Goal: Task Accomplishment & Management: Use online tool/utility

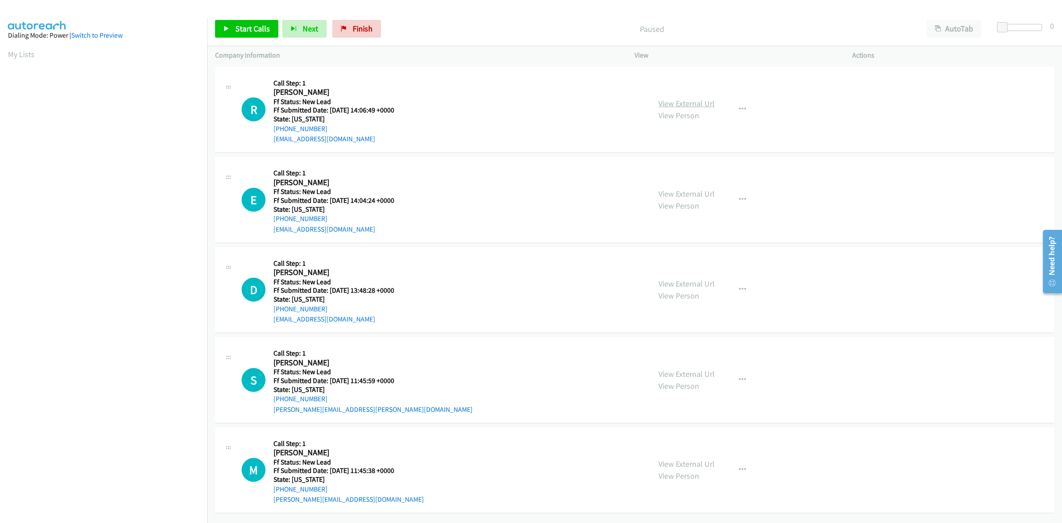
click at [709, 100] on link "View External Url" at bounding box center [687, 103] width 56 height 10
click at [695, 195] on link "View External Url" at bounding box center [687, 194] width 56 height 10
click at [686, 282] on link "View External Url" at bounding box center [687, 283] width 56 height 10
click at [701, 372] on link "View External Url" at bounding box center [687, 374] width 56 height 10
click at [709, 463] on link "View External Url" at bounding box center [687, 464] width 56 height 10
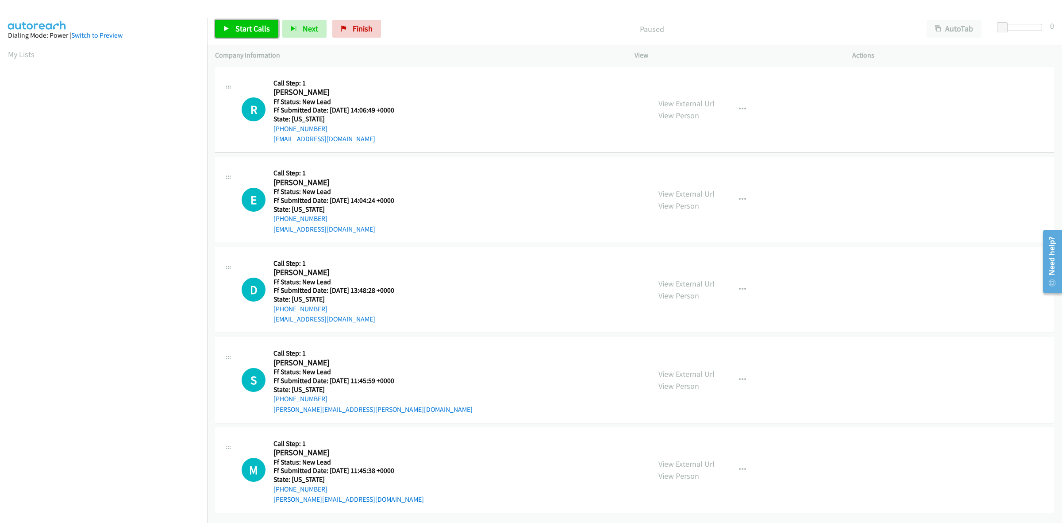
click at [244, 32] on span "Start Calls" at bounding box center [252, 28] width 35 height 10
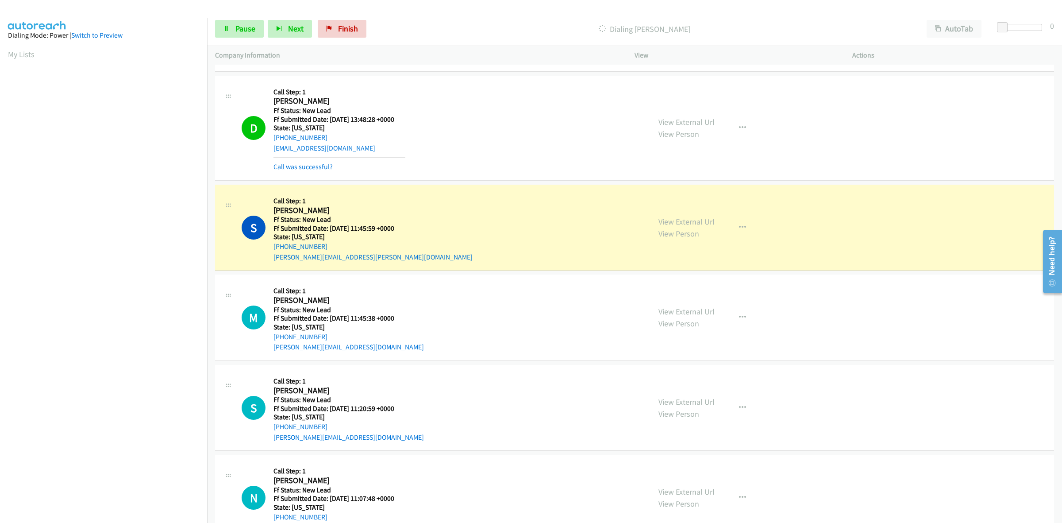
scroll to position [320, 0]
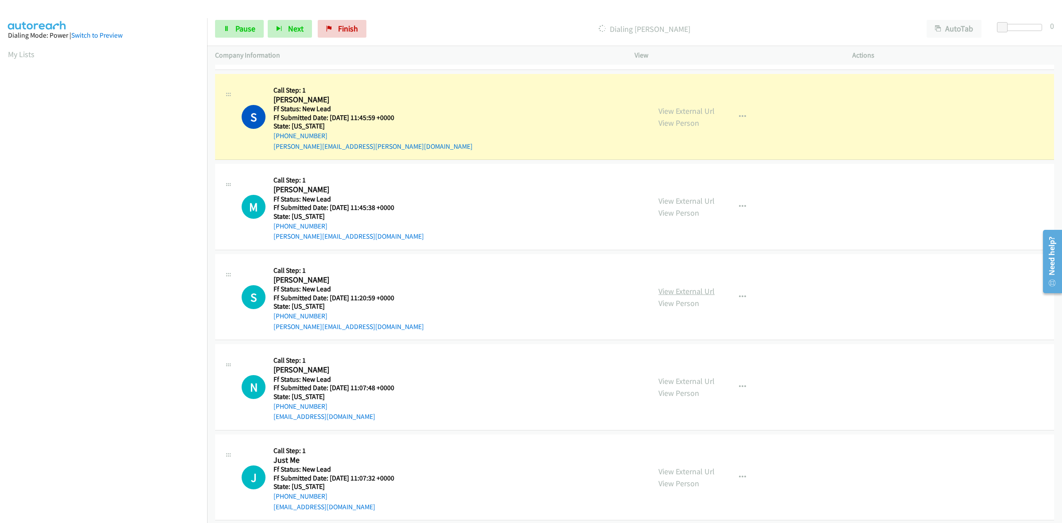
click at [672, 289] on link "View External Url" at bounding box center [687, 291] width 56 height 10
click at [682, 379] on link "View External Url" at bounding box center [687, 381] width 56 height 10
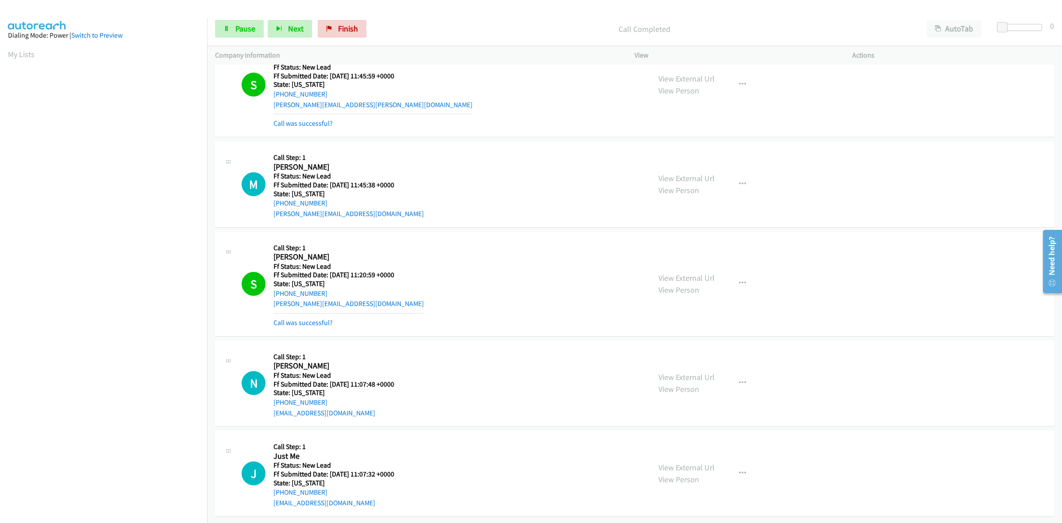
scroll to position [370, 0]
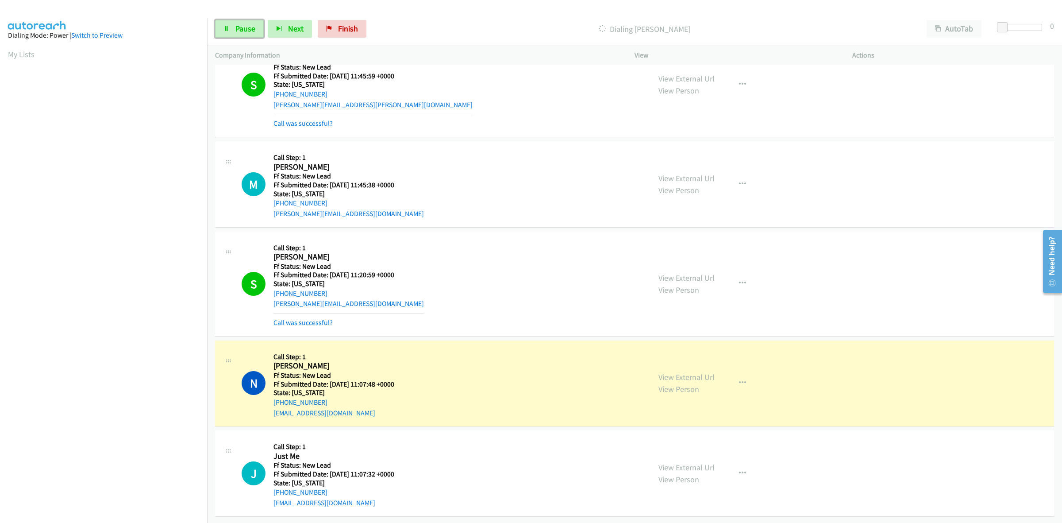
drag, startPoint x: 247, startPoint y: 19, endPoint x: 256, endPoint y: 12, distance: 11.1
click at [247, 20] on link "Pause" at bounding box center [239, 29] width 49 height 18
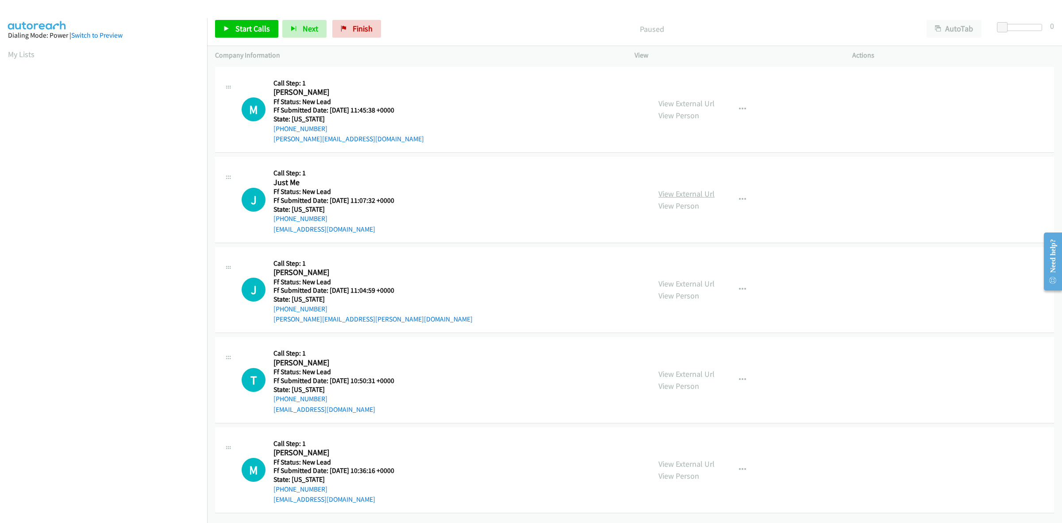
click at [667, 189] on link "View External Url" at bounding box center [687, 194] width 56 height 10
click at [688, 285] on link "View External Url" at bounding box center [687, 283] width 56 height 10
click at [667, 370] on link "View External Url" at bounding box center [687, 374] width 56 height 10
click at [699, 459] on link "View External Url" at bounding box center [687, 464] width 56 height 10
click at [249, 24] on span "Start Calls" at bounding box center [252, 28] width 35 height 10
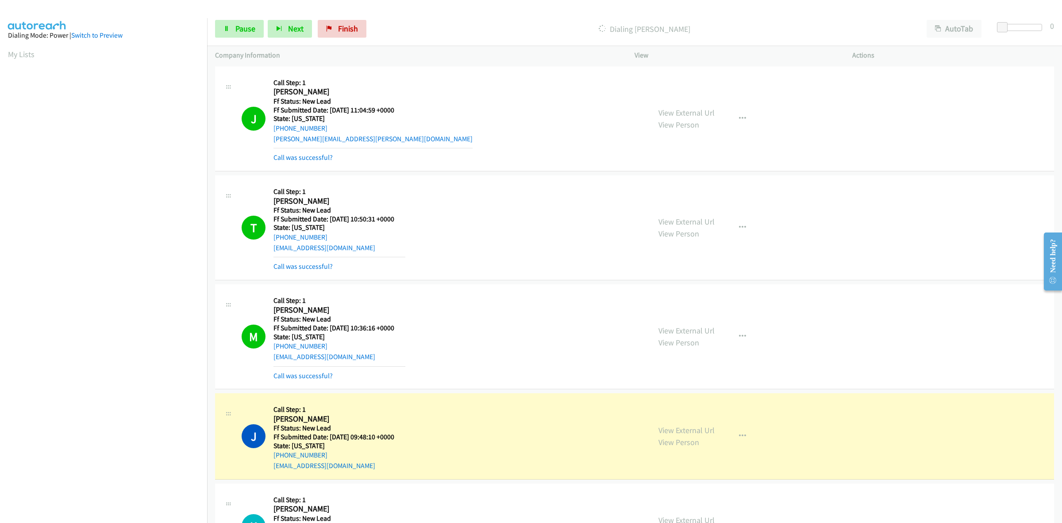
scroll to position [221, 0]
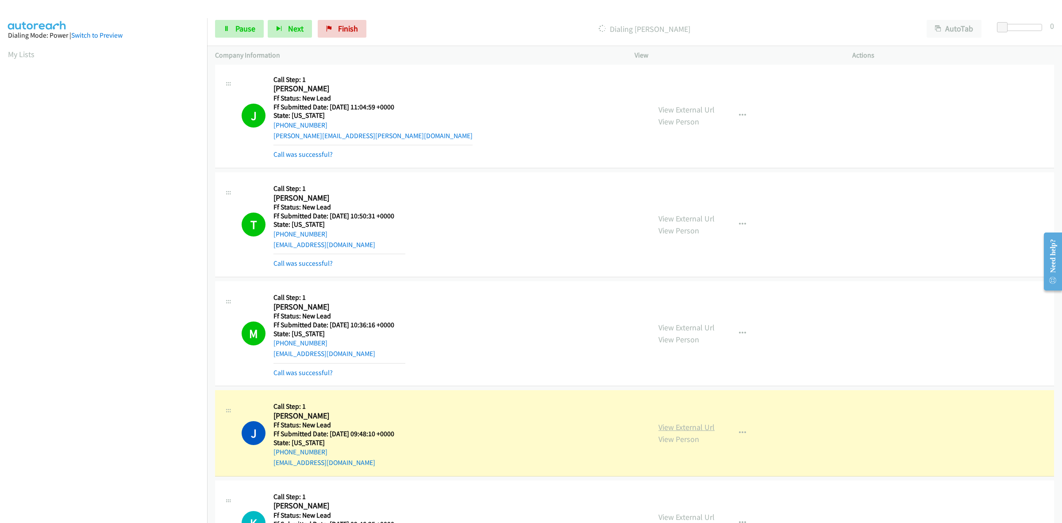
click at [705, 426] on link "View External Url" at bounding box center [687, 427] width 56 height 10
click at [235, 21] on link "Pause" at bounding box center [239, 29] width 49 height 18
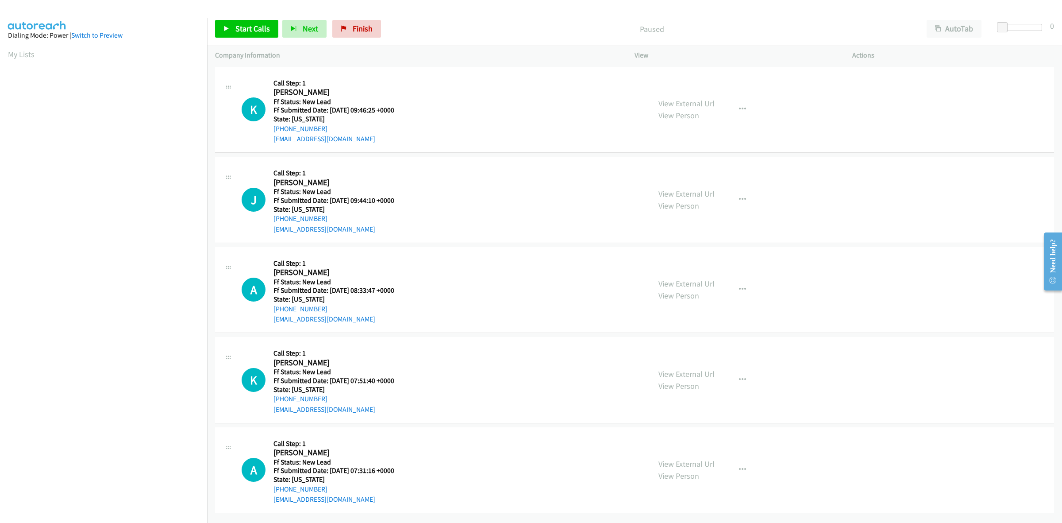
click at [690, 103] on link "View External Url" at bounding box center [687, 103] width 56 height 10
click at [674, 189] on link "View External Url" at bounding box center [687, 194] width 56 height 10
click at [670, 279] on link "View External Url" at bounding box center [687, 283] width 56 height 10
click at [693, 372] on link "View External Url" at bounding box center [687, 374] width 56 height 10
click at [697, 464] on link "View External Url" at bounding box center [687, 464] width 56 height 10
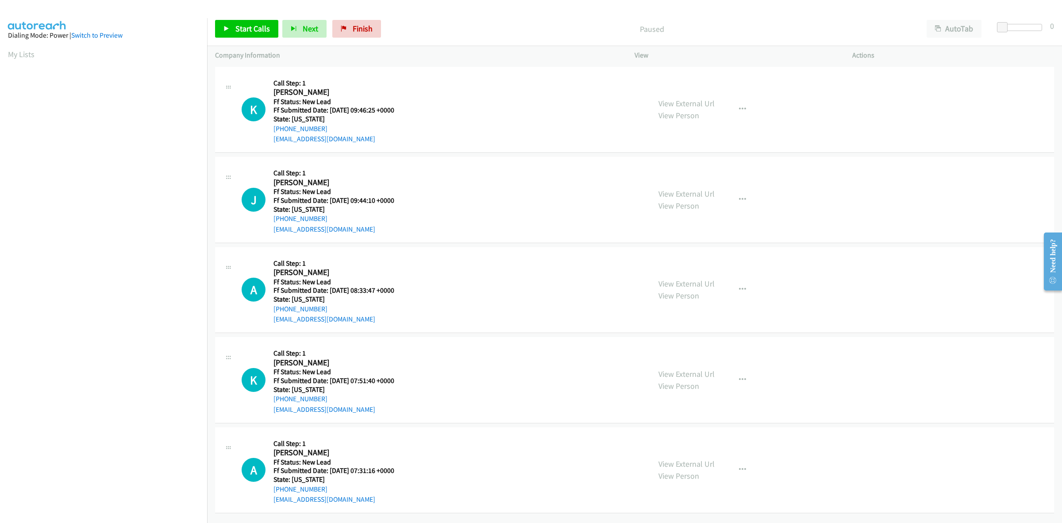
scroll to position [5, 0]
drag, startPoint x: 257, startPoint y: 25, endPoint x: 350, endPoint y: 82, distance: 108.7
click at [257, 25] on span "Start Calls" at bounding box center [252, 28] width 35 height 10
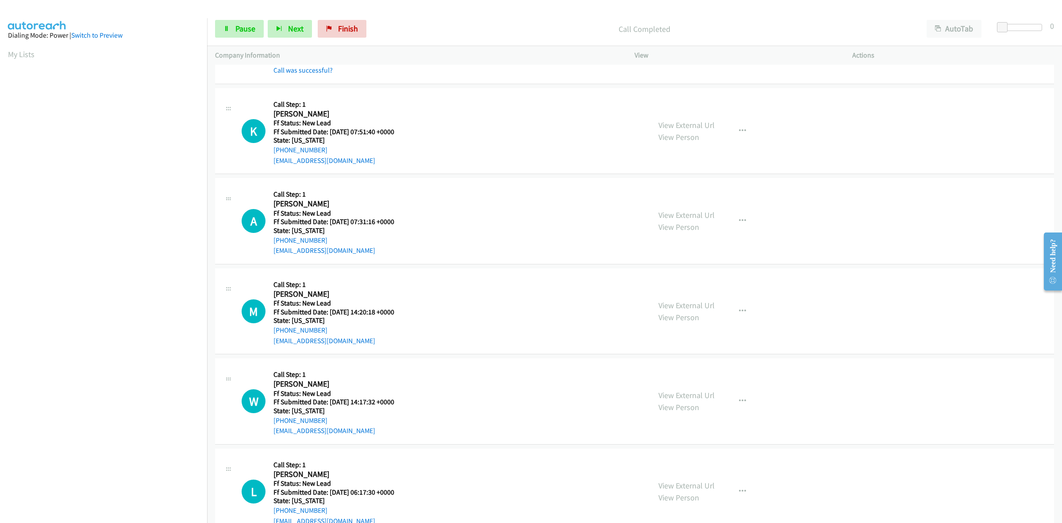
scroll to position [277, 0]
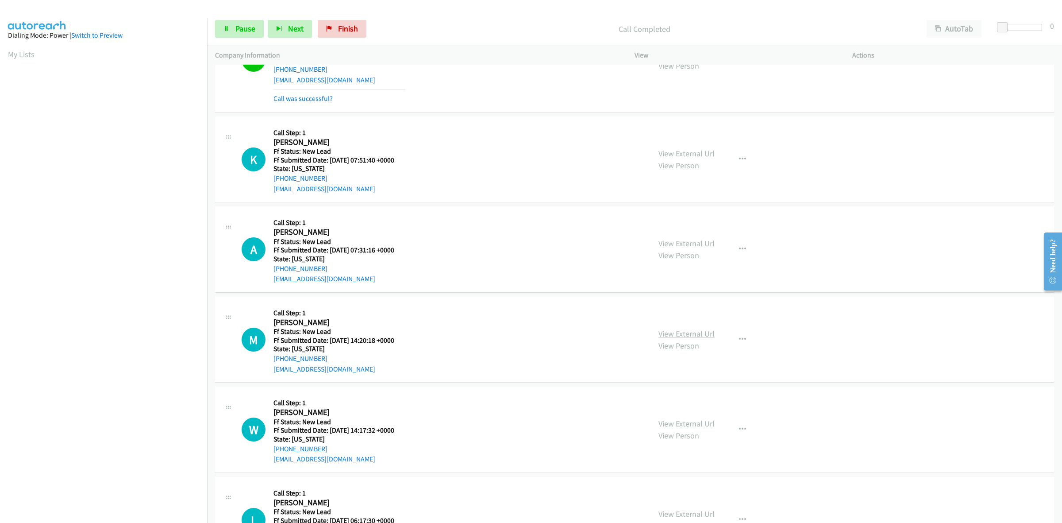
click at [697, 332] on link "View External Url" at bounding box center [687, 333] width 56 height 10
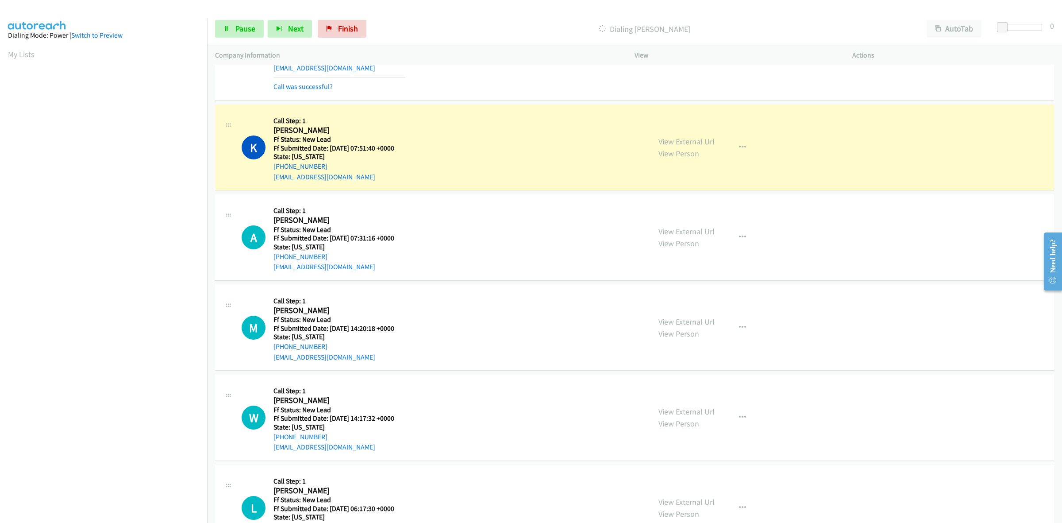
scroll to position [332, 0]
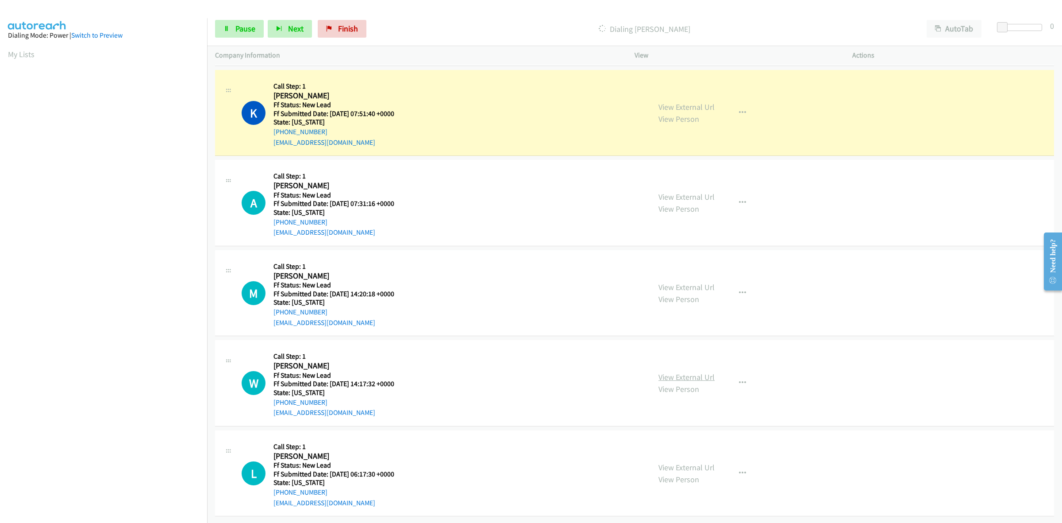
click at [673, 372] on link "View External Url" at bounding box center [687, 377] width 56 height 10
click at [671, 462] on link "View External Url" at bounding box center [687, 467] width 56 height 10
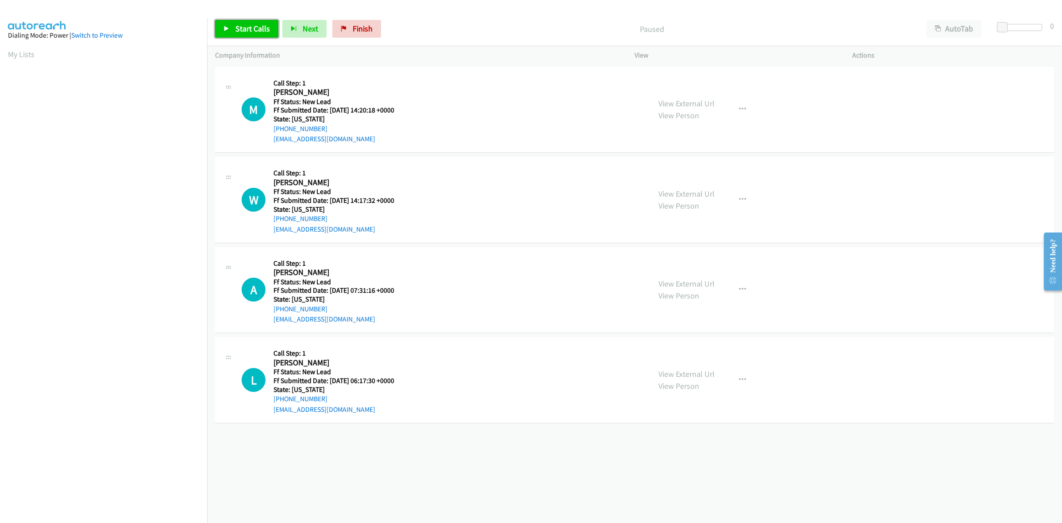
click at [247, 29] on span "Start Calls" at bounding box center [252, 28] width 35 height 10
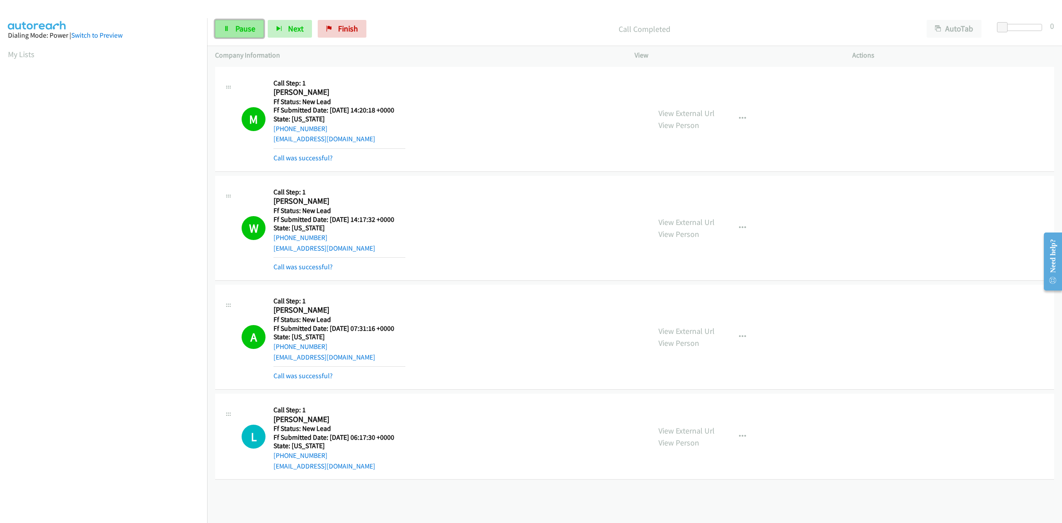
click at [235, 32] on span "Pause" at bounding box center [245, 28] width 20 height 10
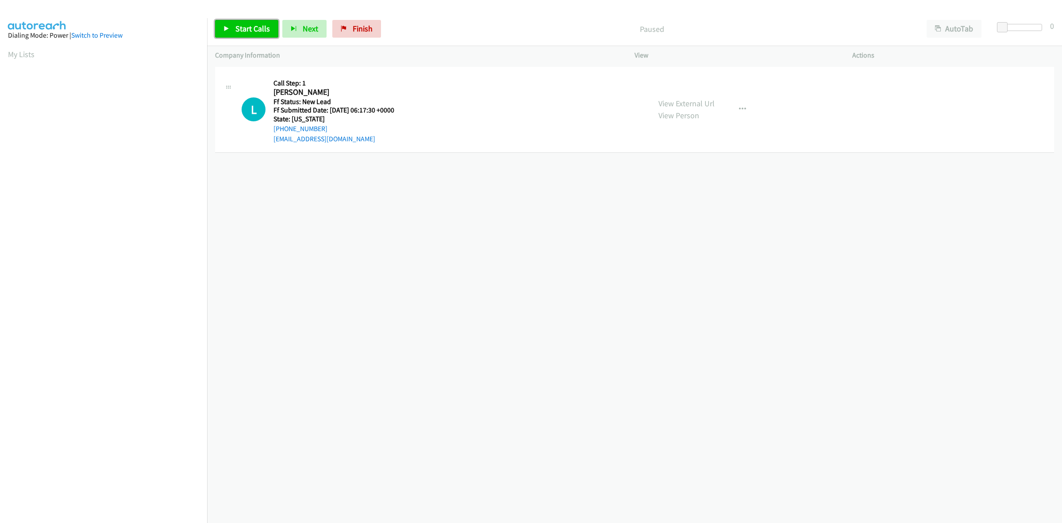
click at [235, 27] on link "Start Calls" at bounding box center [246, 29] width 63 height 18
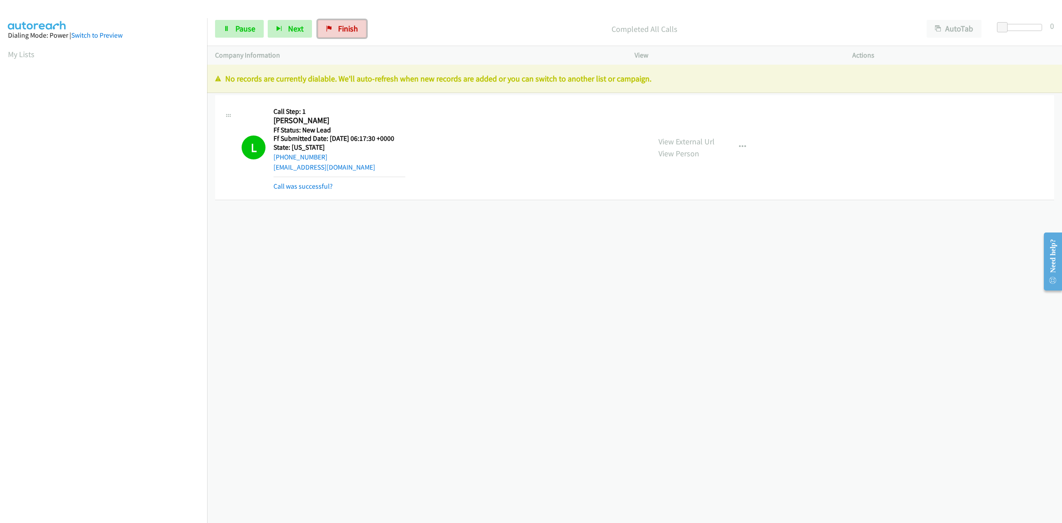
drag, startPoint x: 351, startPoint y: 23, endPoint x: 567, endPoint y: 54, distance: 219.1
click at [351, 23] on span "Finish" at bounding box center [348, 28] width 20 height 10
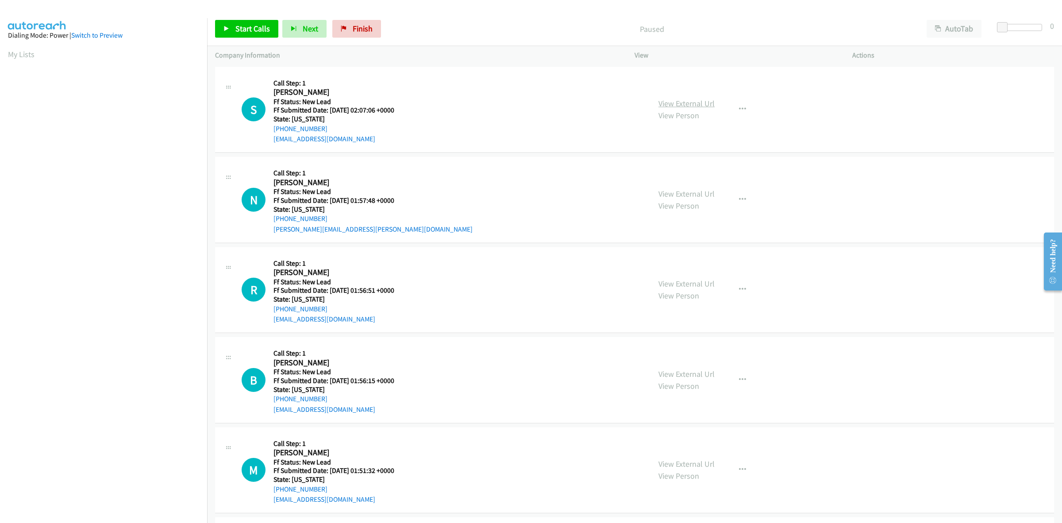
click at [695, 99] on link "View External Url" at bounding box center [687, 103] width 56 height 10
click at [699, 192] on link "View External Url" at bounding box center [687, 194] width 56 height 10
click at [691, 283] on link "View External Url" at bounding box center [687, 283] width 56 height 10
click at [689, 371] on link "View External Url" at bounding box center [687, 374] width 56 height 10
click at [695, 464] on link "View External Url" at bounding box center [687, 464] width 56 height 10
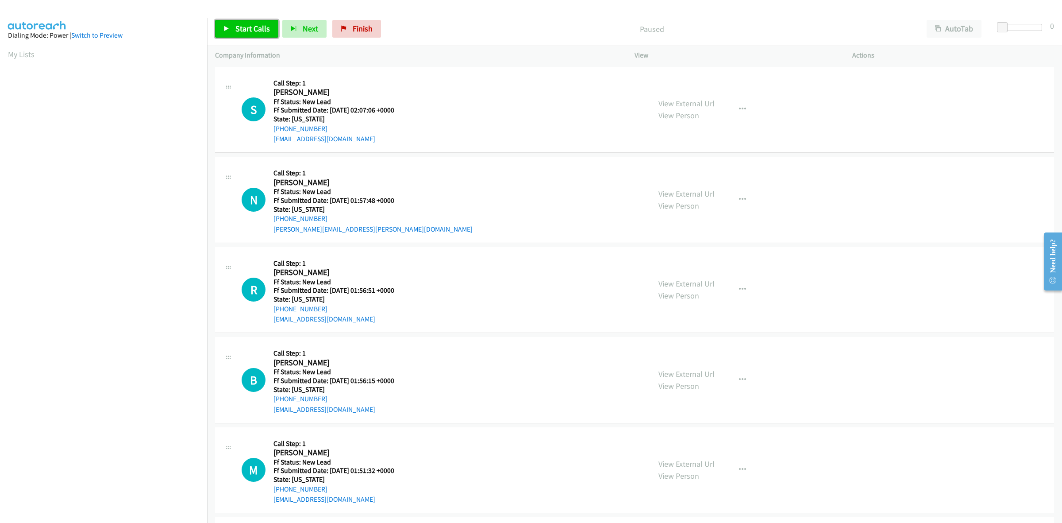
click at [262, 20] on link "Start Calls" at bounding box center [246, 29] width 63 height 18
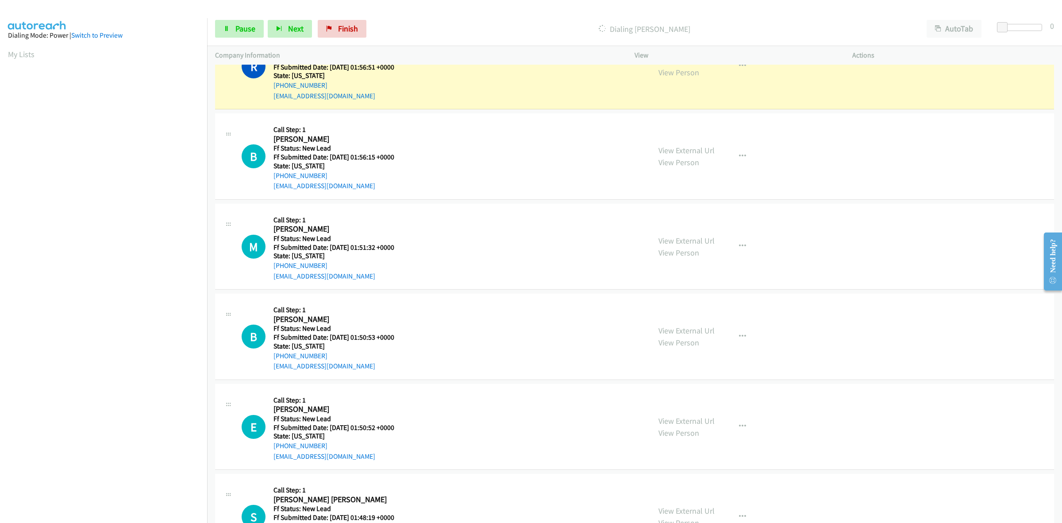
scroll to position [221, 0]
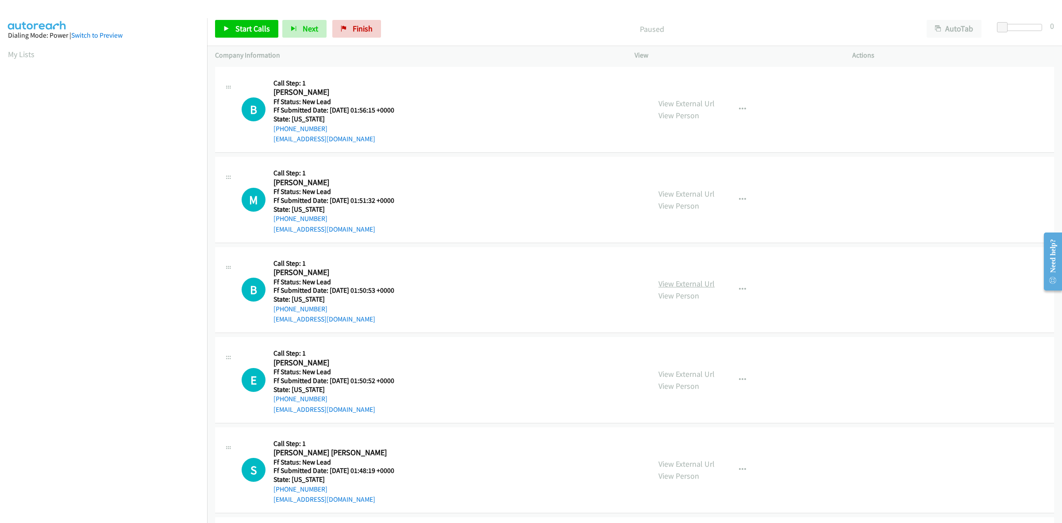
click at [698, 282] on link "View External Url" at bounding box center [687, 283] width 56 height 10
click at [688, 373] on link "View External Url" at bounding box center [687, 374] width 56 height 10
click at [260, 32] on span "Start Calls" at bounding box center [252, 28] width 35 height 10
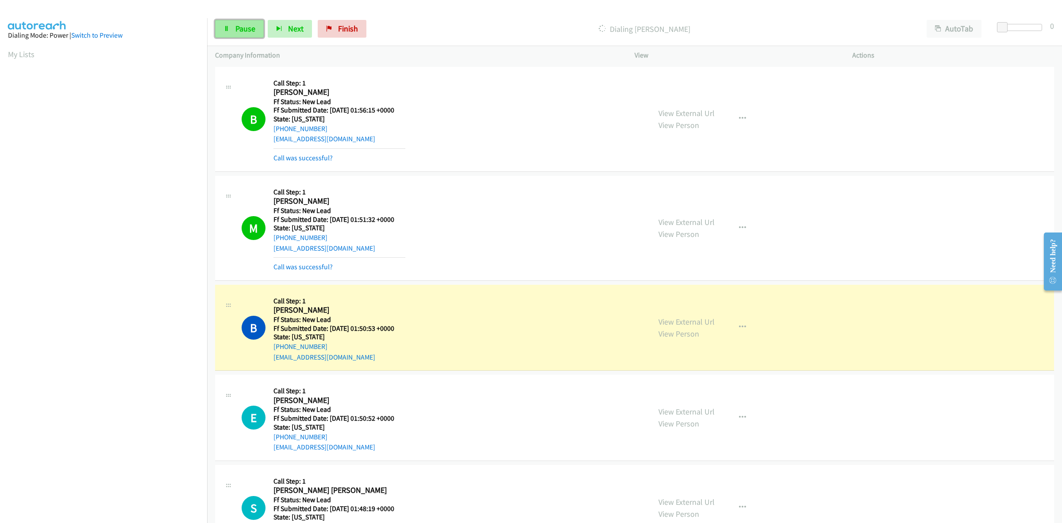
click at [242, 33] on span "Pause" at bounding box center [245, 28] width 20 height 10
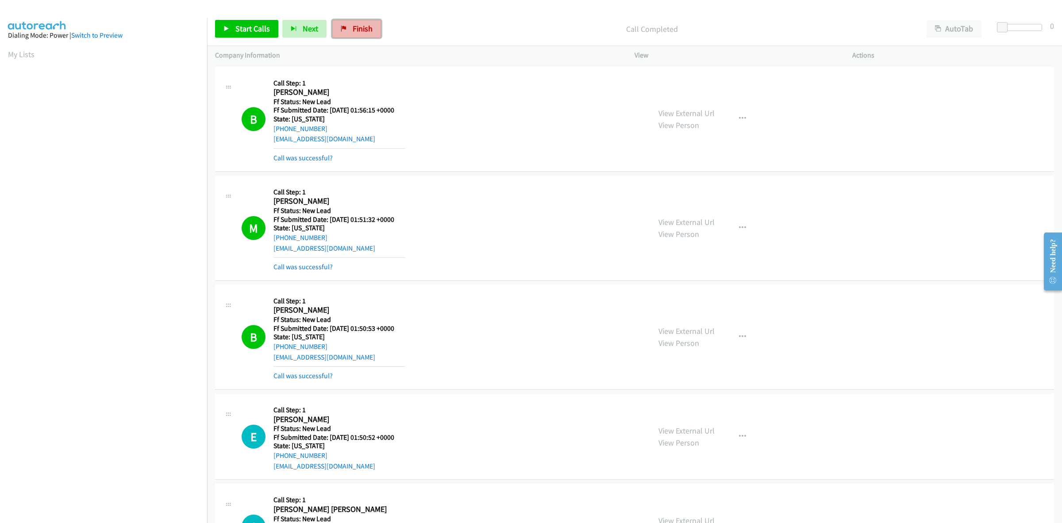
click at [366, 31] on span "Finish" at bounding box center [363, 28] width 20 height 10
click at [344, 26] on icon at bounding box center [344, 29] width 6 height 6
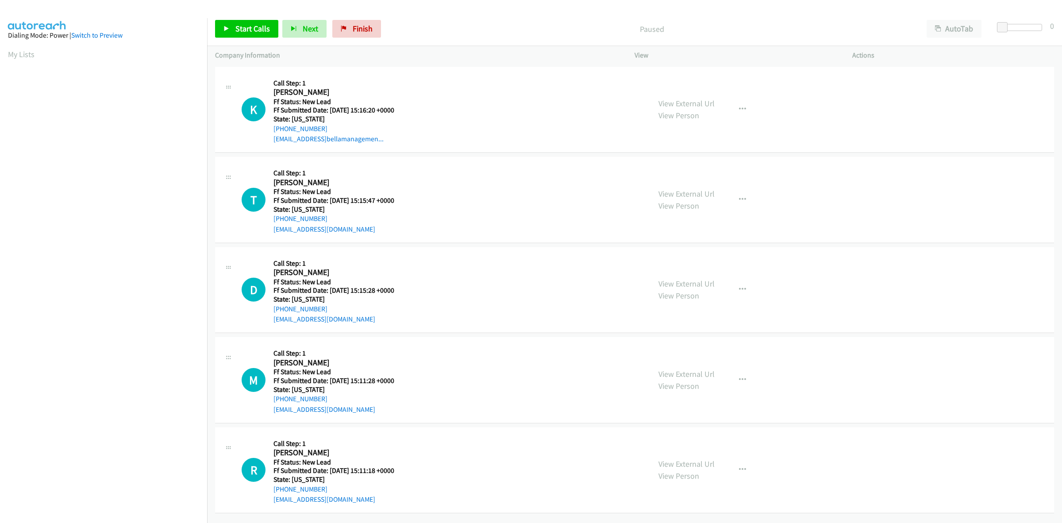
click at [689, 108] on div "View External Url View Person" at bounding box center [687, 109] width 56 height 24
click at [698, 104] on link "View External Url" at bounding box center [687, 103] width 56 height 10
click at [690, 195] on link "View External Url" at bounding box center [687, 194] width 56 height 10
click at [704, 284] on link "View External Url" at bounding box center [687, 283] width 56 height 10
click at [678, 370] on link "View External Url" at bounding box center [687, 374] width 56 height 10
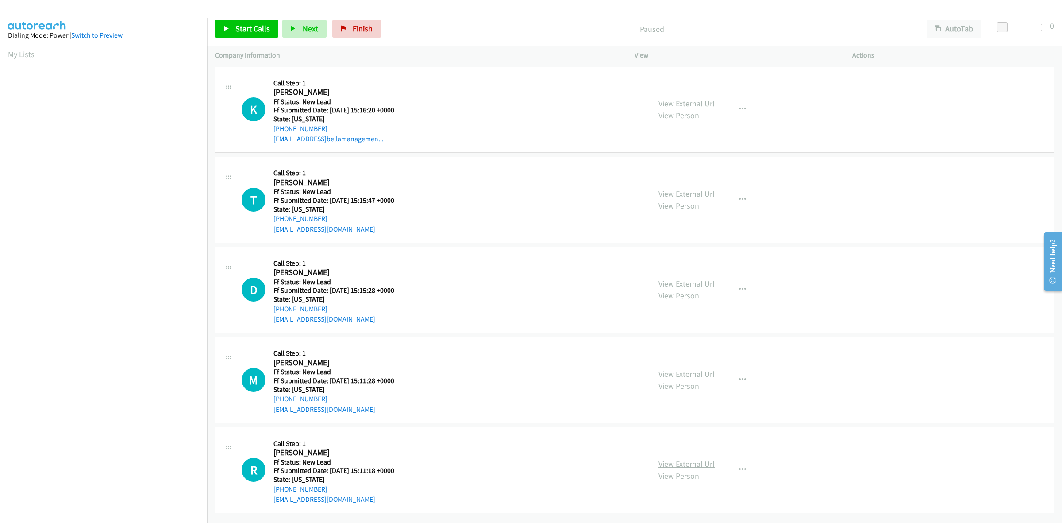
click at [706, 463] on link "View External Url" at bounding box center [687, 464] width 56 height 10
click at [747, 196] on button "button" at bounding box center [743, 200] width 24 height 18
click at [678, 274] on link "Add to do not call list" at bounding box center [695, 275] width 118 height 18
click at [247, 27] on span "Start Calls" at bounding box center [252, 28] width 35 height 10
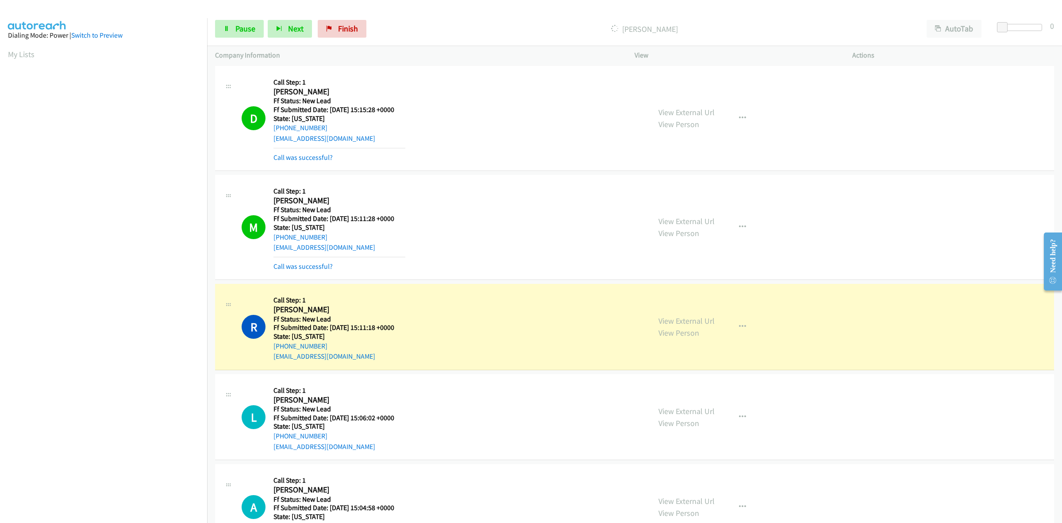
scroll to position [332, 0]
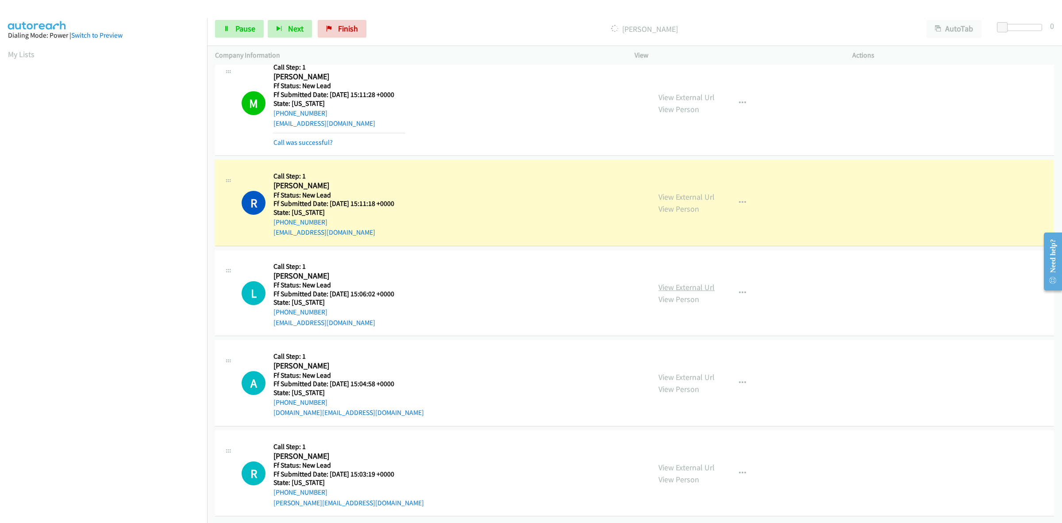
click at [683, 282] on link "View External Url" at bounding box center [687, 287] width 56 height 10
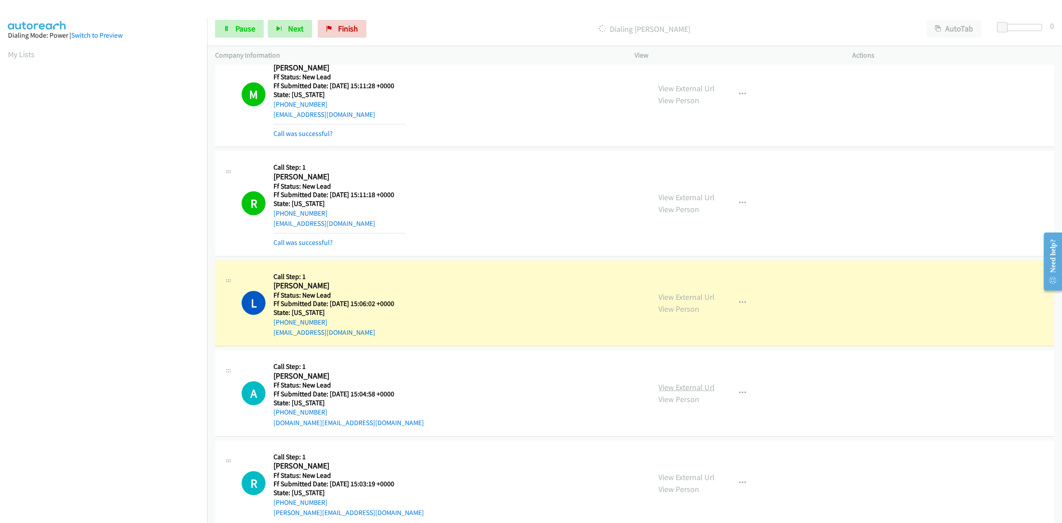
click at [684, 388] on link "View External Url" at bounding box center [687, 387] width 56 height 10
click at [709, 481] on link "View External Url" at bounding box center [687, 477] width 56 height 10
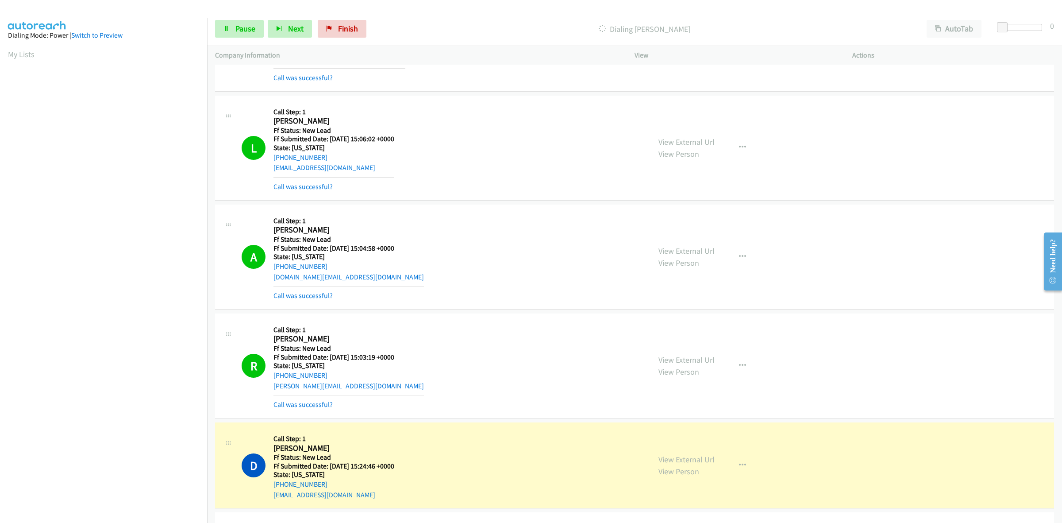
scroll to position [498, 0]
click at [695, 461] on link "View External Url" at bounding box center [687, 458] width 56 height 10
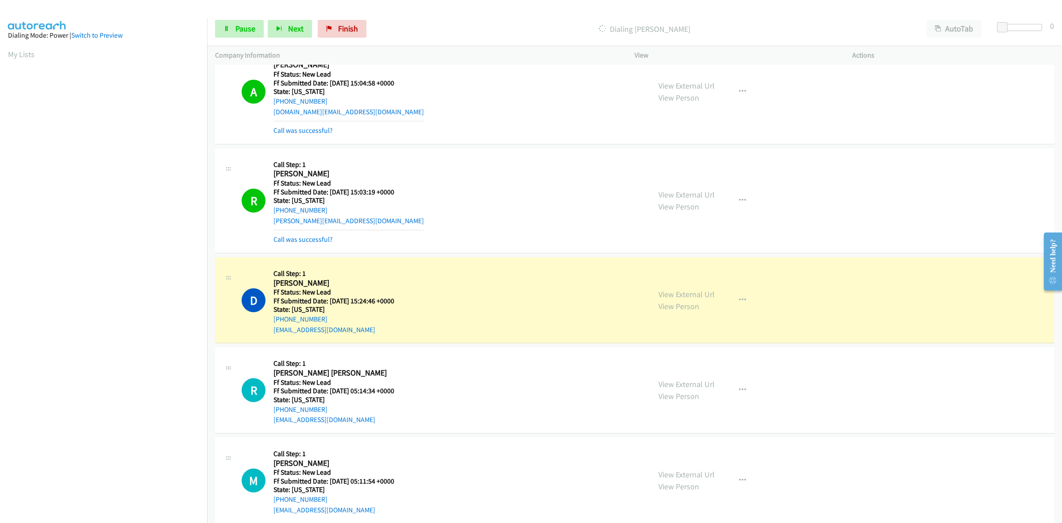
scroll to position [664, 0]
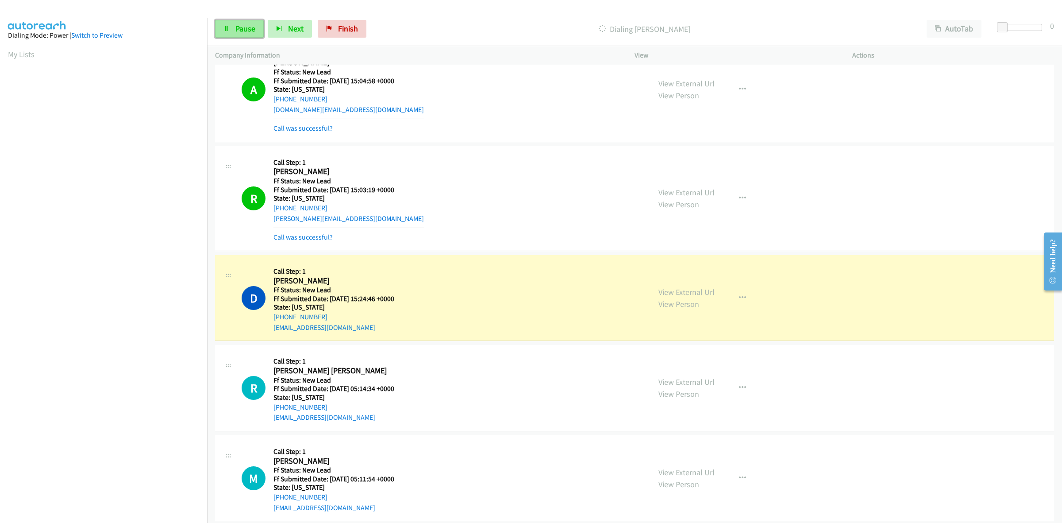
click at [229, 24] on link "Pause" at bounding box center [239, 29] width 49 height 18
click at [361, 33] on span "Finish" at bounding box center [363, 28] width 20 height 10
